Goal: Task Accomplishment & Management: Manage account settings

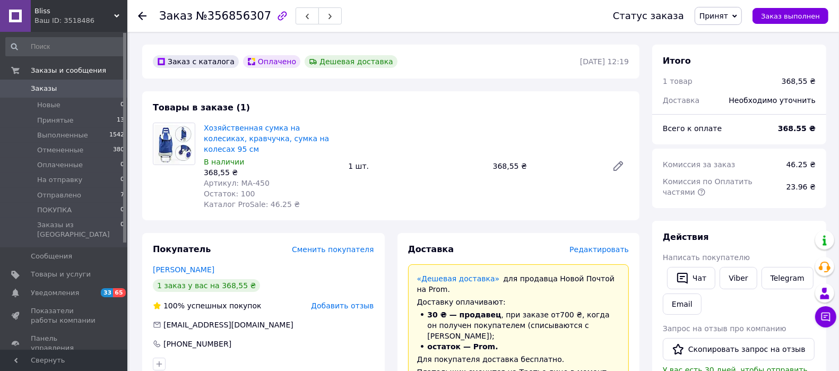
click at [240, 179] on span "Артикул: МА-450" at bounding box center [237, 183] width 66 height 8
click at [263, 178] on div "Артикул: МА-450" at bounding box center [272, 183] width 136 height 11
click at [265, 178] on div "Артикул: МА-450" at bounding box center [272, 183] width 136 height 11
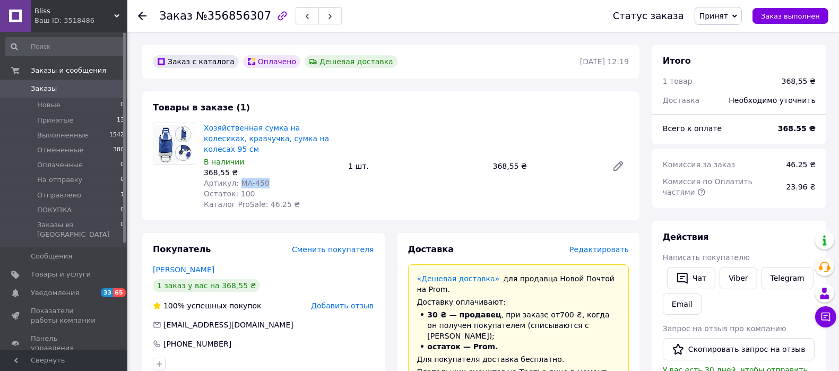
drag, startPoint x: 236, startPoint y: 171, endPoint x: 263, endPoint y: 175, distance: 27.3
click at [263, 178] on div "Артикул: МА-450" at bounding box center [272, 183] width 136 height 11
copy span "МА-450"
click at [737, 15] on icon at bounding box center [735, 15] width 5 height 3
click at [722, 51] on li "Отменен" at bounding box center [723, 53] width 56 height 16
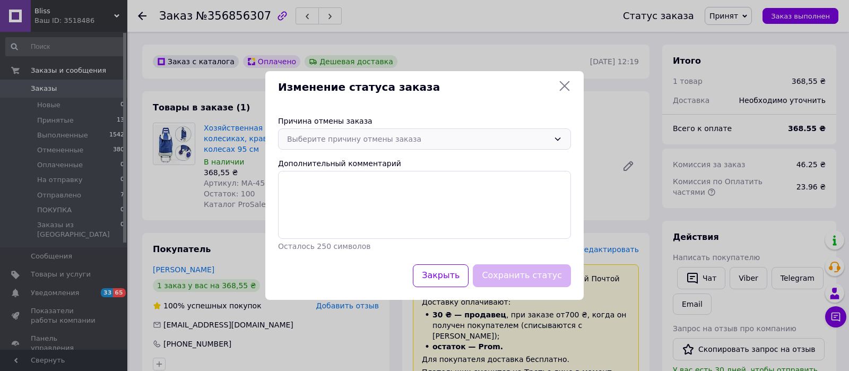
click at [396, 140] on div "Выберите причину отмены заказа" at bounding box center [418, 139] width 262 height 12
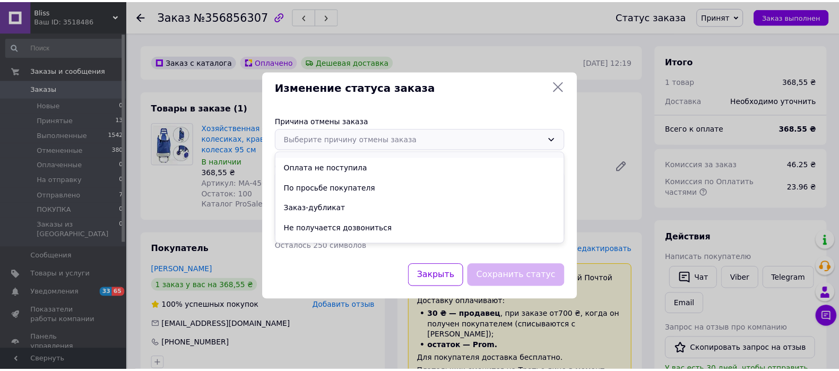
scroll to position [49, 0]
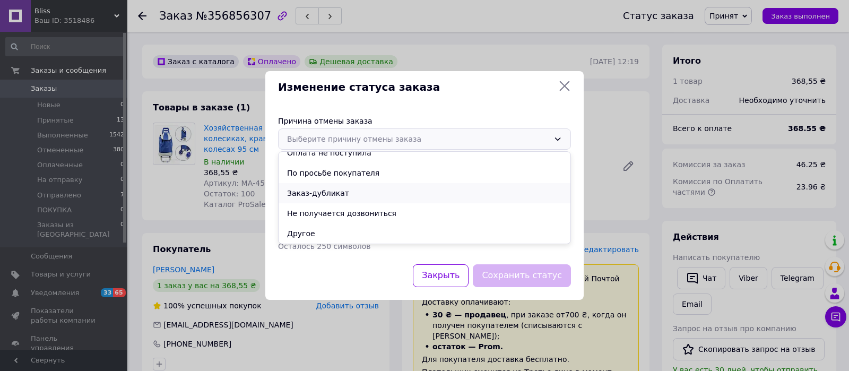
click at [332, 190] on li "Заказ-дубликат" at bounding box center [425, 193] width 292 height 20
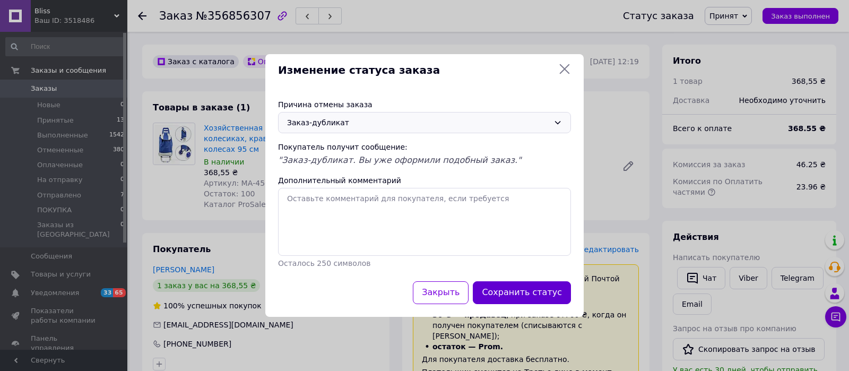
click at [536, 294] on button "Сохранить статус" at bounding box center [522, 292] width 98 height 23
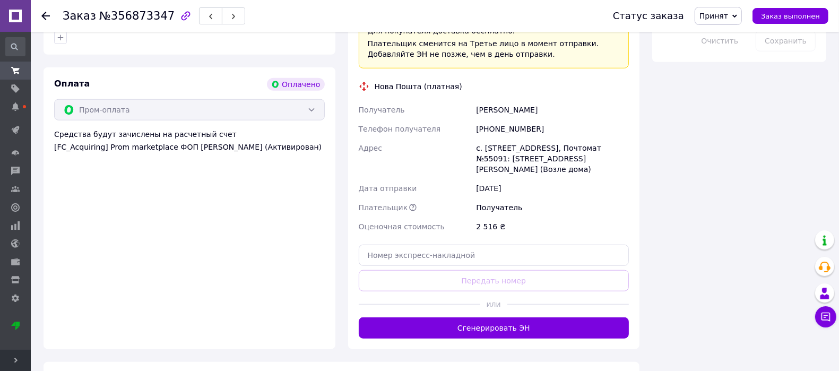
scroll to position [837, 0]
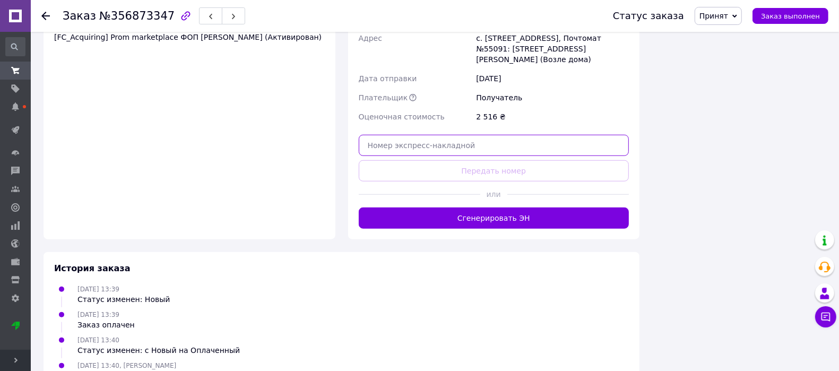
click at [497, 135] on input "text" at bounding box center [494, 145] width 271 height 21
paste input "59001432894992"
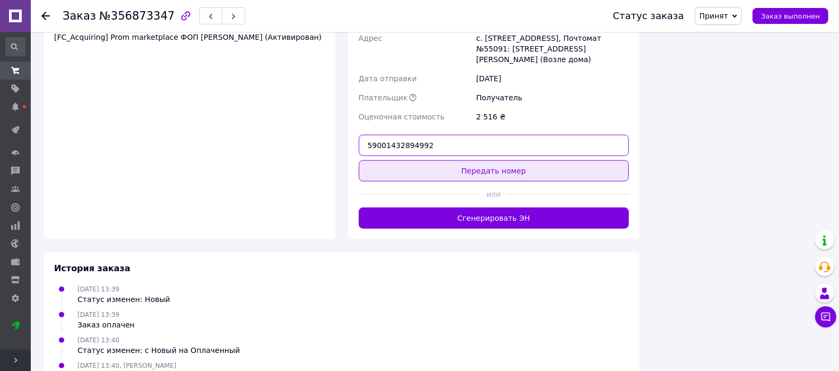
type input "59001432894992"
click at [489, 160] on button "Передать номер" at bounding box center [494, 170] width 271 height 21
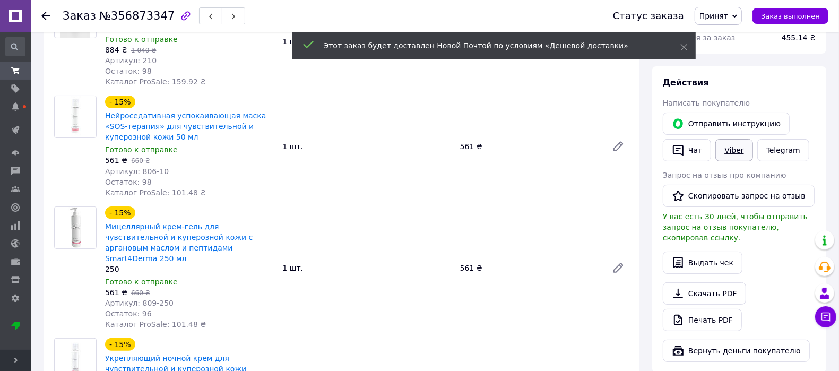
scroll to position [107, 0]
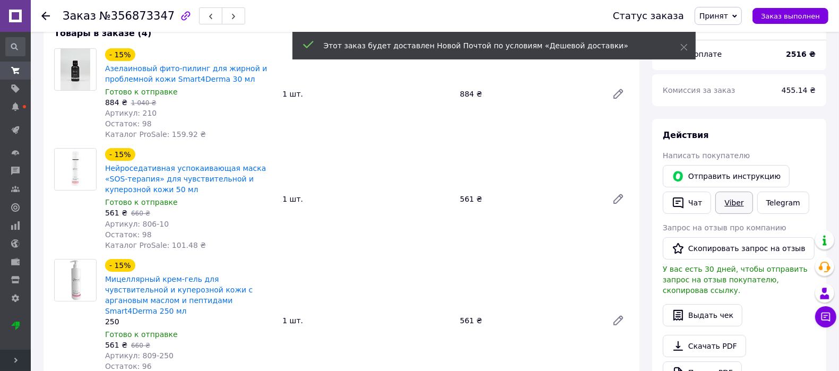
click at [732, 200] on link "Viber" at bounding box center [734, 203] width 37 height 22
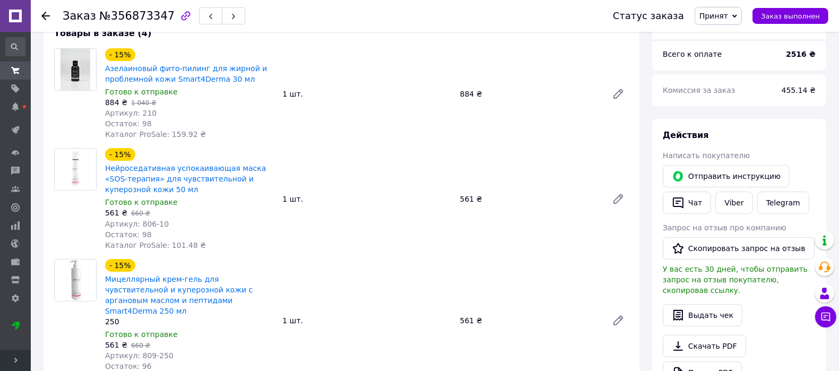
scroll to position [0, 0]
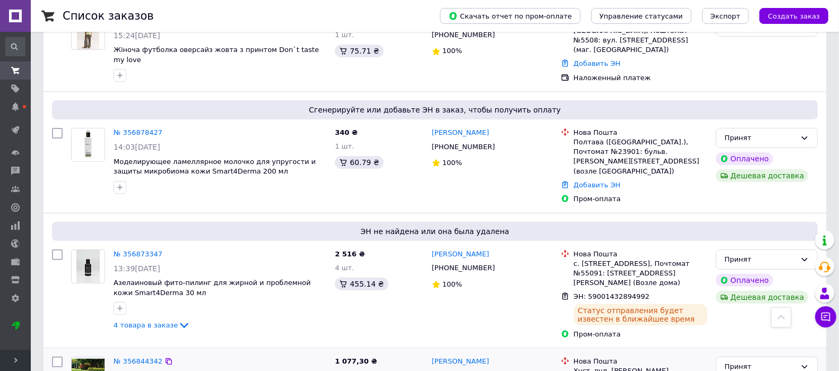
scroll to position [332, 0]
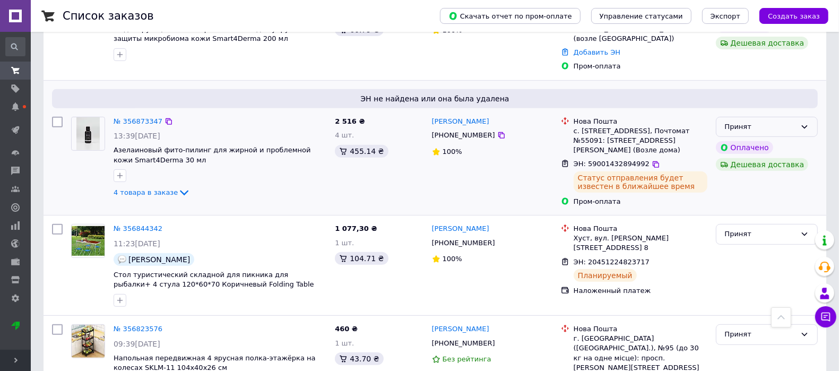
click at [755, 122] on div "Принят" at bounding box center [760, 127] width 71 height 11
click at [747, 188] on li "Отправлено" at bounding box center [767, 198] width 101 height 20
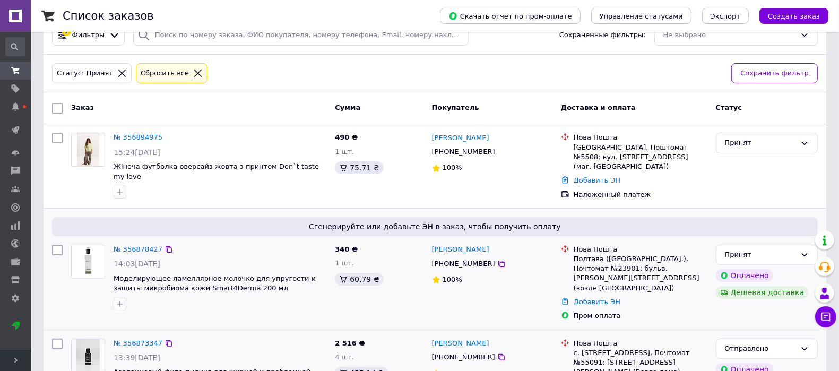
scroll to position [66, 0]
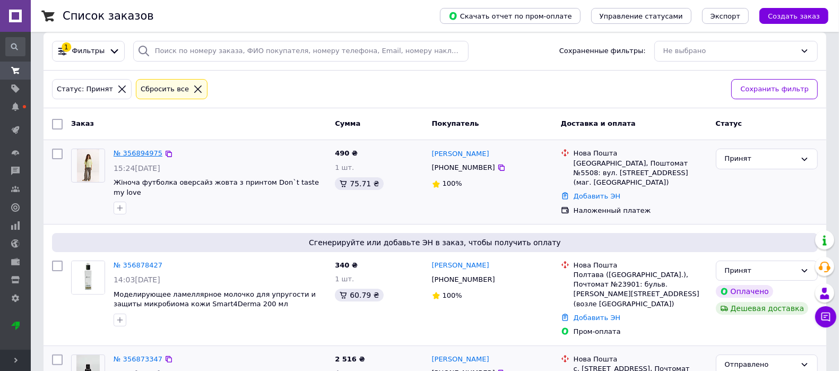
click at [141, 151] on link "№ 356894975" at bounding box center [138, 153] width 49 height 8
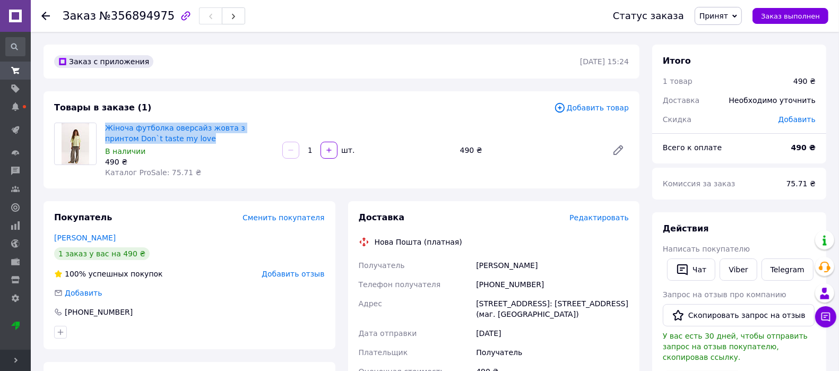
drag, startPoint x: 104, startPoint y: 126, endPoint x: 177, endPoint y: 137, distance: 74.1
click at [177, 137] on div "Жіноча футболка оверсайз жовта з принтом Don`t taste my love В наличии 490 ₴ Ка…" at bounding box center [189, 150] width 177 height 59
copy link "Жіноча футболка оверсайз жовта з принтом Don`t taste my love"
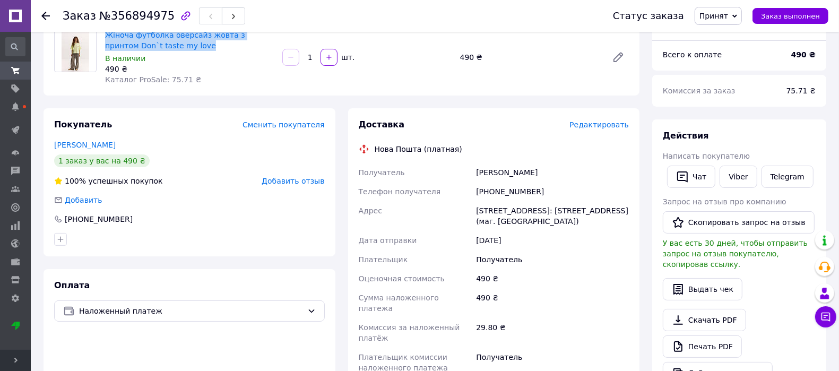
scroll to position [133, 0]
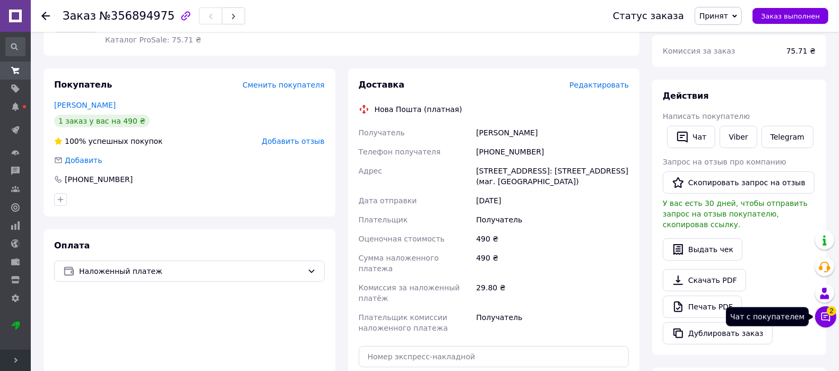
click at [827, 319] on icon at bounding box center [826, 317] width 11 height 11
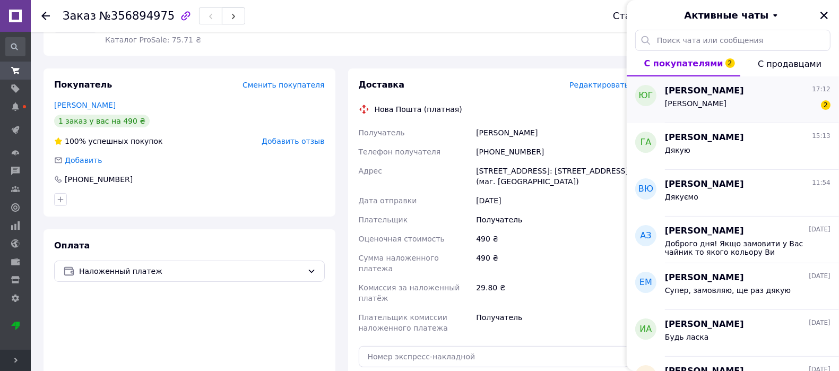
click at [784, 98] on div "Цей 2" at bounding box center [748, 105] width 166 height 17
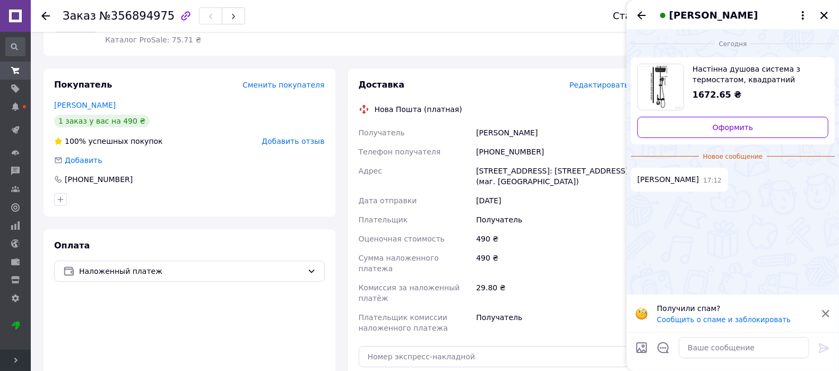
click at [724, 77] on span "Настінна душова система з термостатом, квадратний дизайн, цифровий дисплей NEW" at bounding box center [756, 74] width 127 height 21
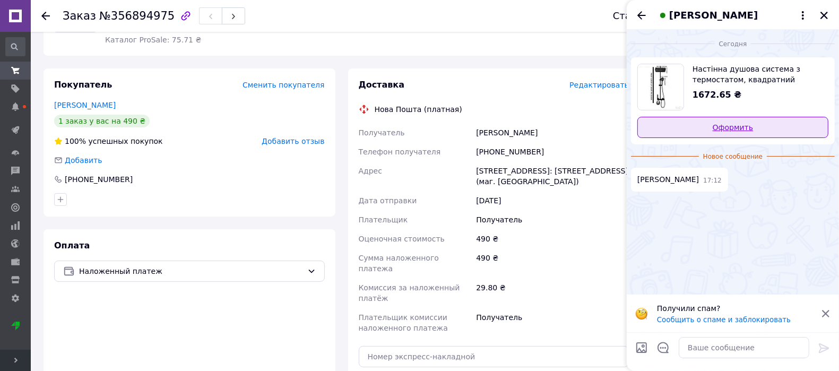
click at [715, 127] on link "Оформить" at bounding box center [733, 127] width 191 height 21
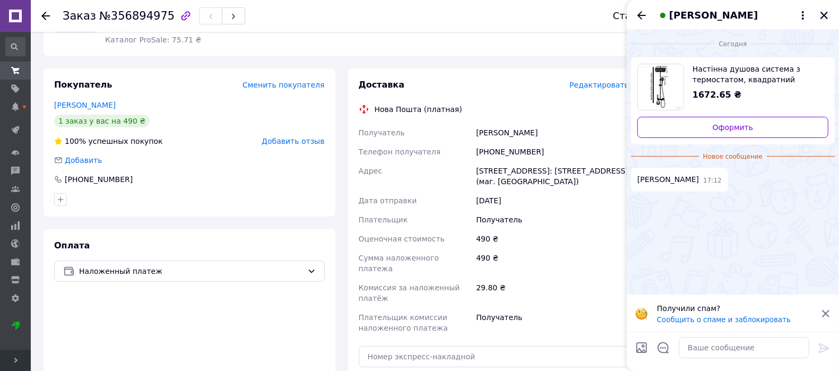
click at [828, 18] on icon "Закрыть" at bounding box center [824, 15] width 7 height 7
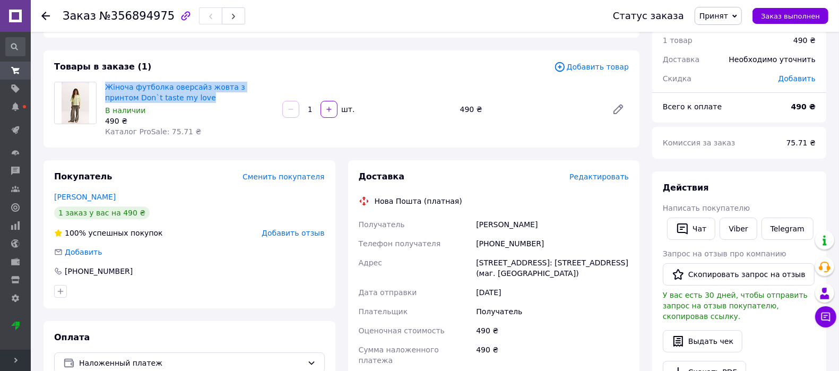
scroll to position [66, 0]
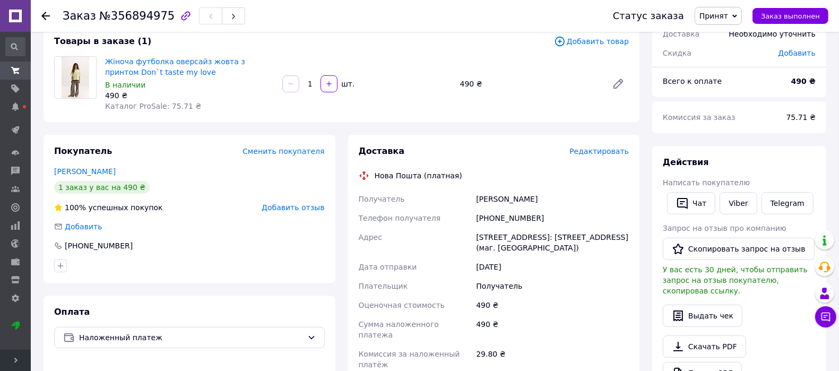
click at [485, 201] on div "Иванченко Юлия" at bounding box center [552, 199] width 157 height 19
copy div "Иванченко"
click at [530, 202] on div "Иванченко Юлия" at bounding box center [552, 199] width 157 height 19
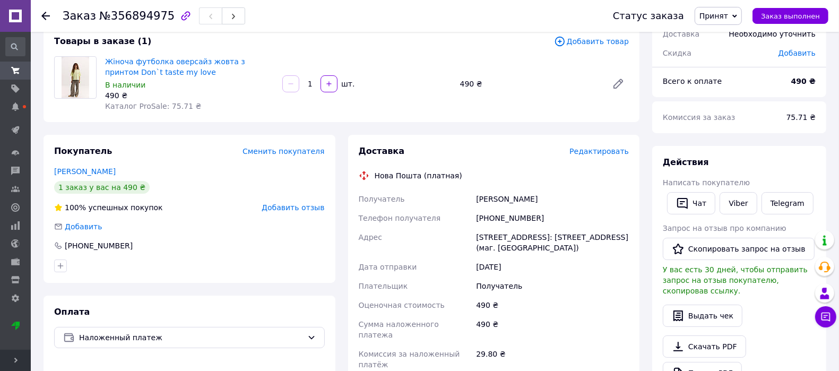
copy div "Юлия"
click at [501, 215] on div "+380687730253" at bounding box center [552, 218] width 157 height 19
copy div "380687730253"
click at [738, 203] on link "Viber" at bounding box center [738, 203] width 37 height 22
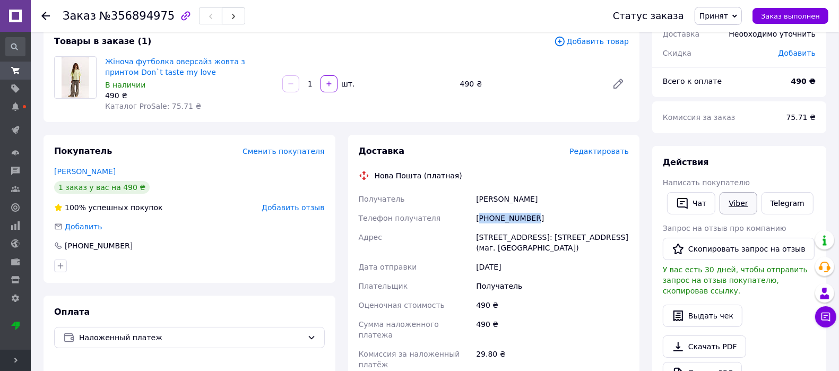
click at [746, 203] on link "Viber" at bounding box center [738, 203] width 37 height 22
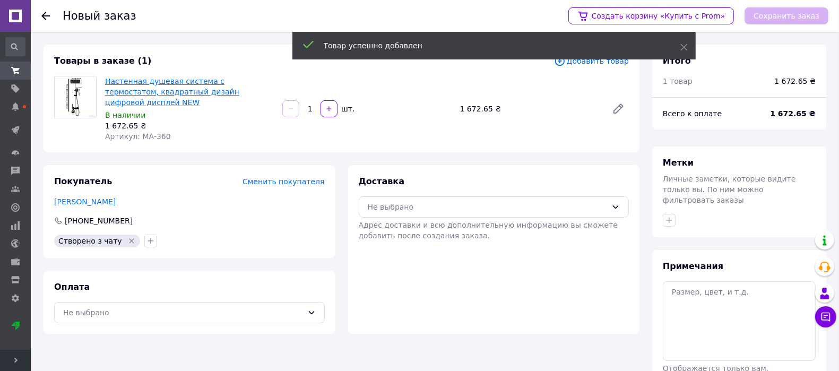
click at [177, 81] on link "Настенная душевая система с термостатом, квадратный дизайн цифровой дисплей NEW" at bounding box center [172, 92] width 134 height 30
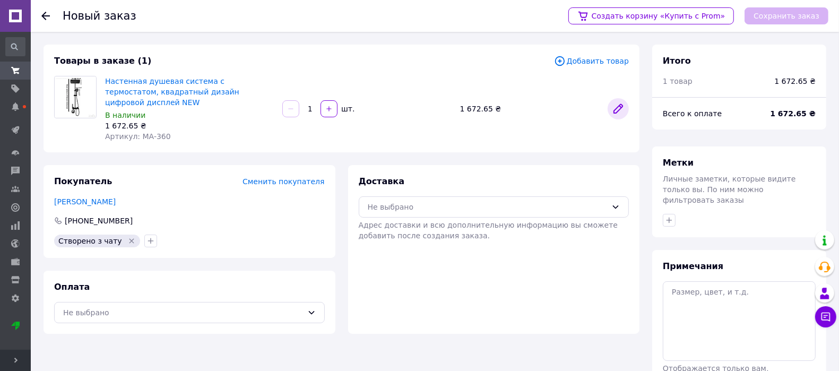
click at [617, 105] on icon at bounding box center [618, 109] width 8 height 8
